Goal: Check status

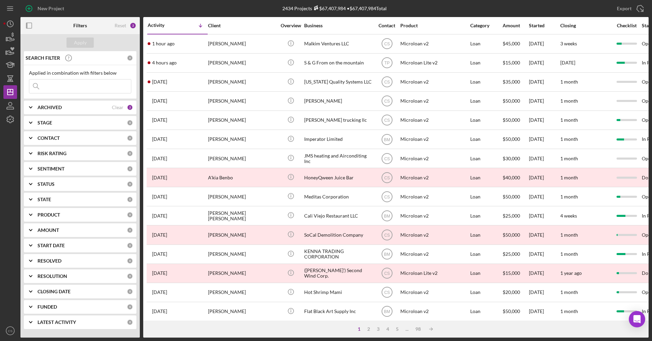
click at [91, 81] on input at bounding box center [80, 86] width 102 height 14
type input "hair"
click at [87, 46] on button "Apply" at bounding box center [79, 43] width 27 height 10
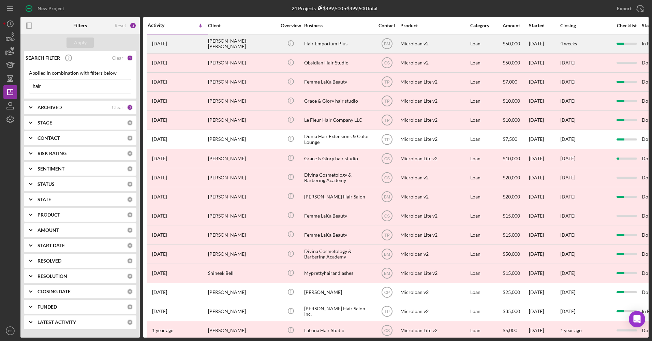
click at [326, 47] on div "Hair Emporium Plus" at bounding box center [338, 44] width 68 height 18
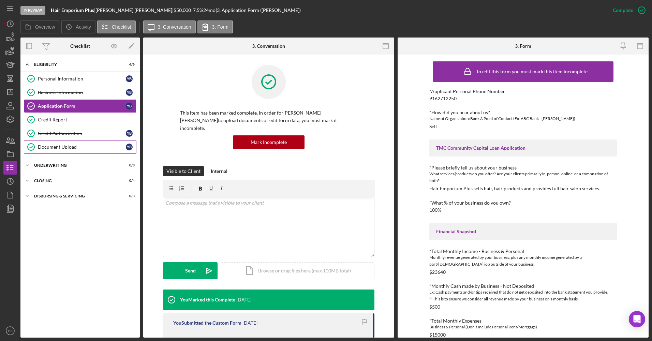
drag, startPoint x: 58, startPoint y: 147, endPoint x: 66, endPoint y: 145, distance: 9.0
click at [58, 147] on div "Document Upload" at bounding box center [82, 146] width 88 height 5
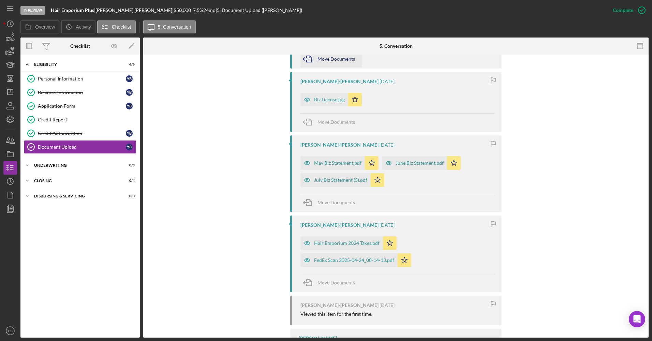
scroll to position [307, 0]
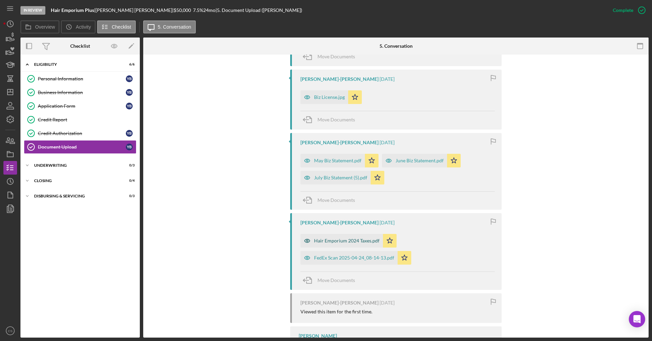
click at [363, 237] on div "Hair Emporium 2024 Taxes.pdf" at bounding box center [341, 241] width 83 height 14
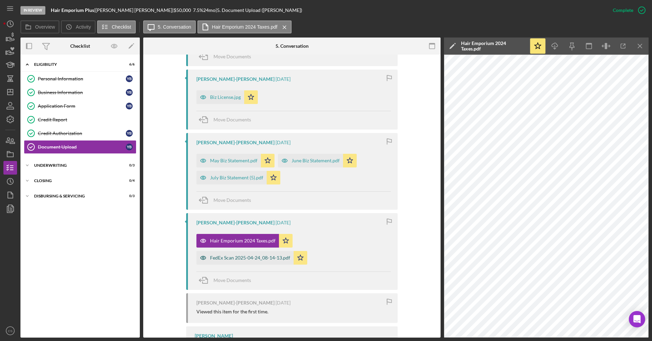
click at [248, 255] on div "FedEx Scan 2025-04-24_08-14-13.pdf" at bounding box center [250, 257] width 80 height 5
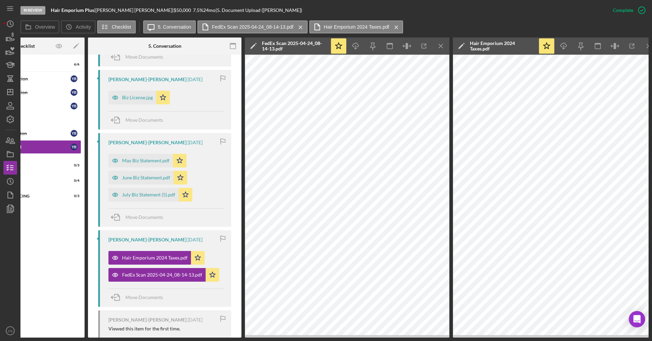
scroll to position [0, 64]
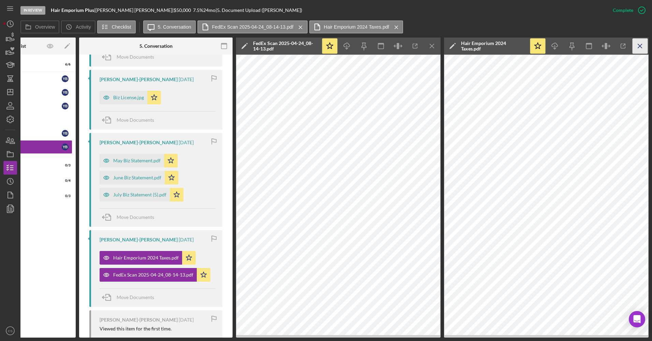
click at [636, 46] on icon "Icon/Menu Close" at bounding box center [639, 46] width 15 height 15
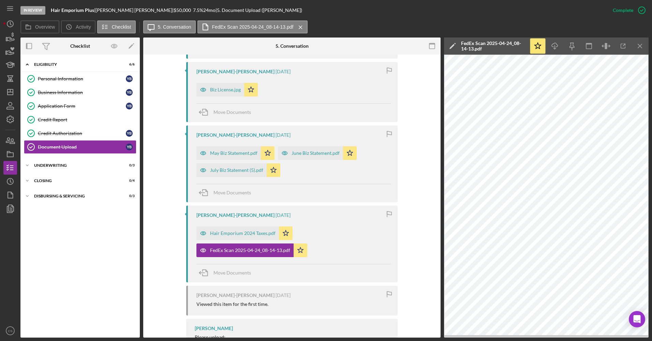
scroll to position [307, 0]
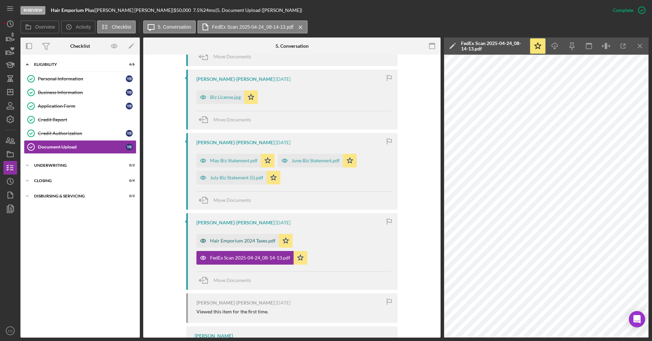
click at [246, 238] on div "Hair Emporium 2024 Taxes.pdf" at bounding box center [242, 240] width 65 height 5
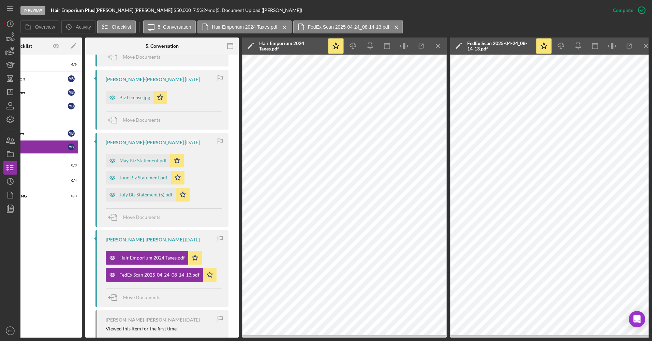
scroll to position [0, 64]
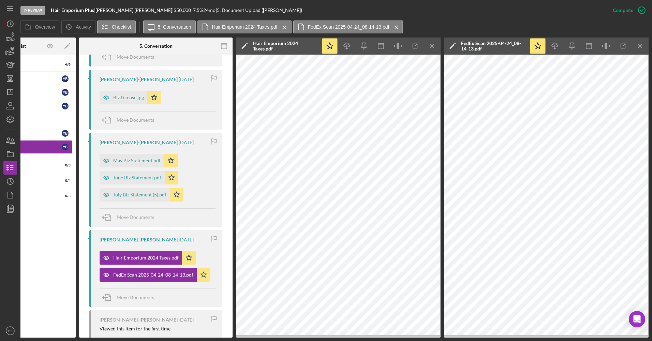
click at [122, 237] on div "[PERSON_NAME]-[PERSON_NAME]" at bounding box center [139, 239] width 78 height 5
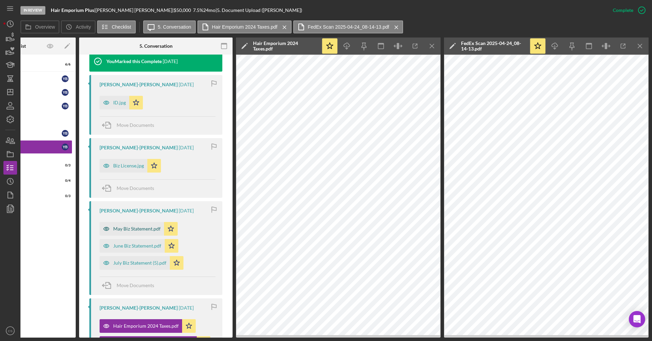
scroll to position [144, 0]
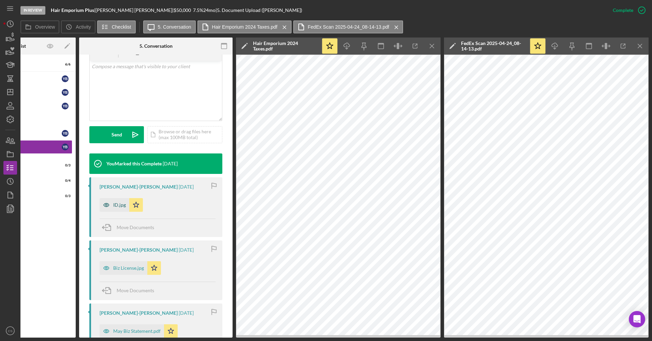
click at [104, 198] on icon "button" at bounding box center [107, 205] width 14 height 14
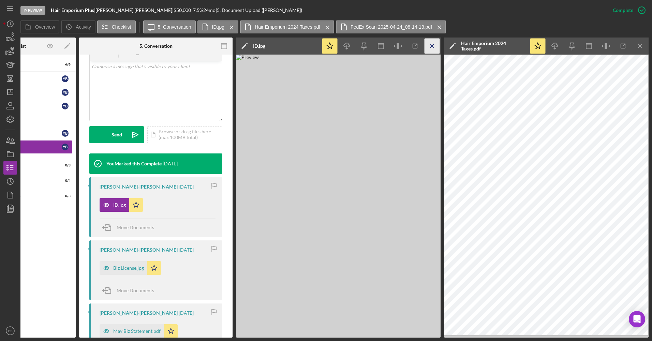
click at [430, 48] on line "button" at bounding box center [432, 46] width 4 height 4
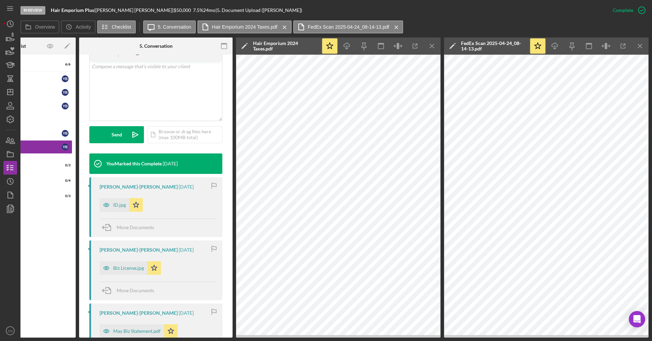
click at [46, 273] on div "Icon/Expander Eligibility 6 / 6 Personal Information Personal Information Y B B…" at bounding box center [15, 196] width 119 height 276
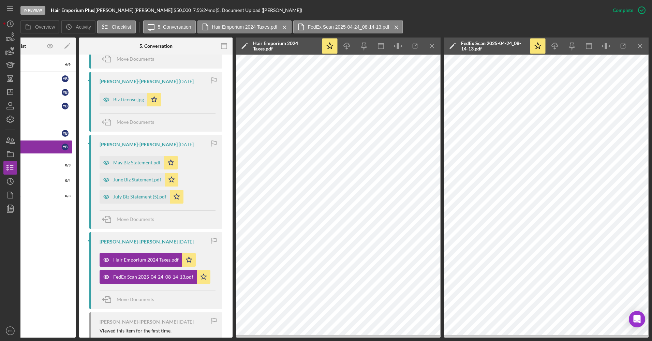
scroll to position [314, 0]
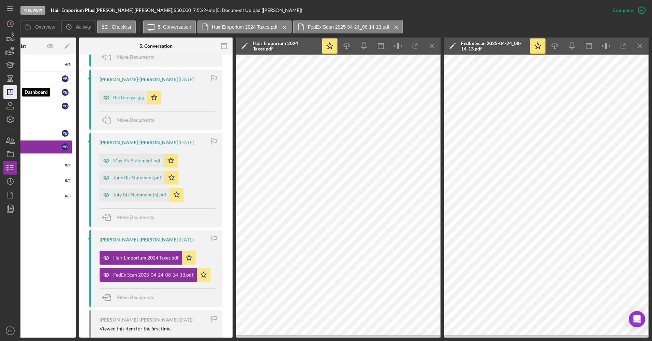
click at [13, 87] on icon "Icon/Dashboard" at bounding box center [10, 92] width 17 height 17
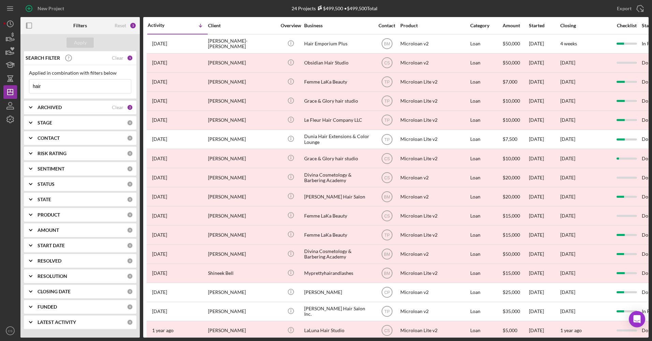
drag, startPoint x: 32, startPoint y: 92, endPoint x: -1, endPoint y: 102, distance: 34.6
click at [0, 102] on html "New Project 24 Projects $499,500 • $499,500 Total hair Export Icon/Export Filte…" at bounding box center [326, 170] width 652 height 341
click at [83, 40] on div "Apply" at bounding box center [80, 43] width 13 height 10
